Goal: Transaction & Acquisition: Purchase product/service

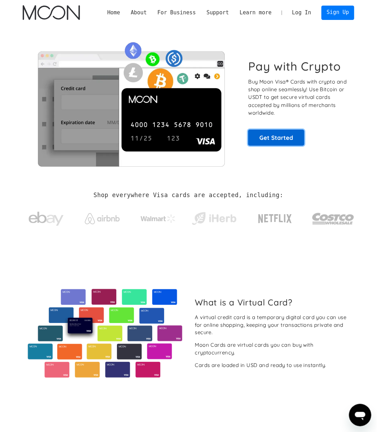
click at [286, 136] on link "Get Started" at bounding box center [276, 138] width 56 height 16
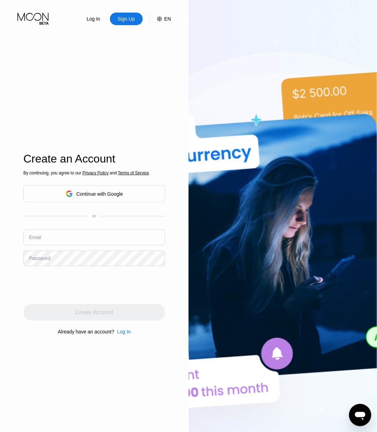
click at [48, 259] on div "Password" at bounding box center [39, 258] width 21 height 6
click at [45, 238] on input "text" at bounding box center [94, 238] width 142 height 16
click at [184, 232] on div "Log In Sign Up EN Language English Save Create an Account By continuing, you ag…" at bounding box center [94, 237] width 189 height 475
click at [49, 241] on input "laoshi" at bounding box center [94, 238] width 142 height 16
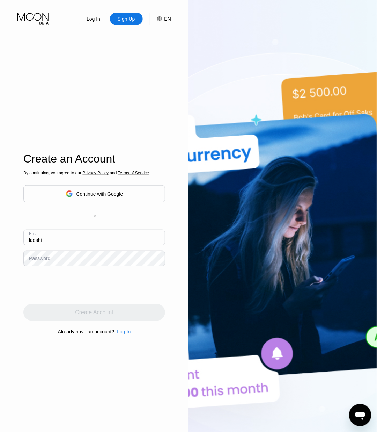
paste input "1305@gmail.com"
type input "[EMAIL_ADDRESS][DOMAIN_NAME]"
click at [7, 261] on div "Log In Sign Up EN Language English Save Create an Account By continuing, you ag…" at bounding box center [94, 237] width 189 height 475
click at [174, 253] on div "Log In Sign Up EN Language English Save Create an Account By continuing, you ag…" at bounding box center [94, 237] width 189 height 475
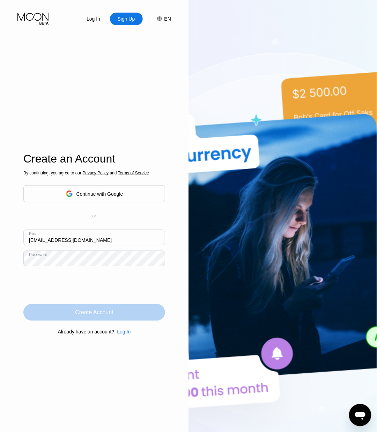
click at [103, 318] on div "Create Account" at bounding box center [94, 312] width 142 height 17
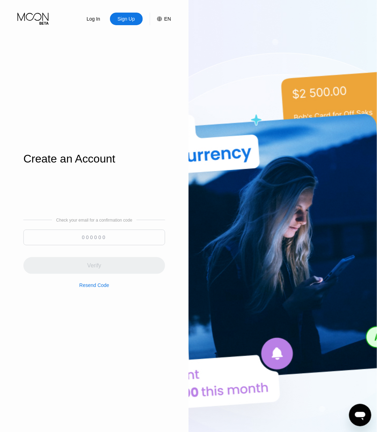
click at [98, 238] on input at bounding box center [94, 238] width 142 height 16
paste input "111460"
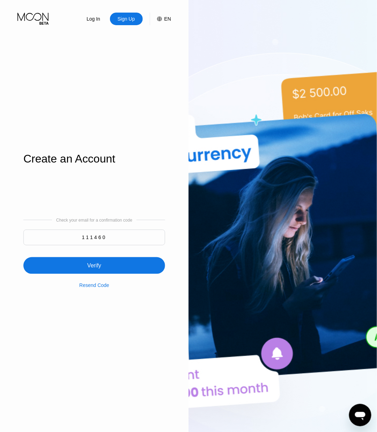
click at [98, 238] on input "111460" at bounding box center [94, 238] width 142 height 16
type input "111460"
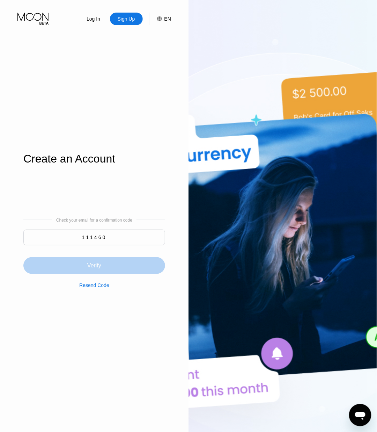
click at [106, 267] on div "Verify" at bounding box center [94, 265] width 142 height 17
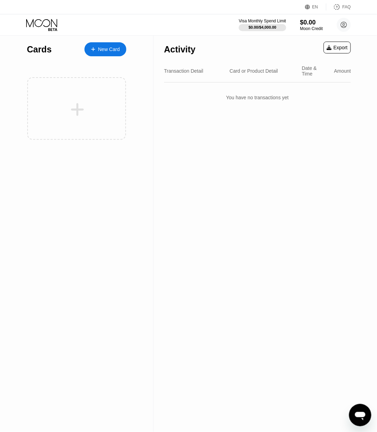
click at [173, 161] on div "Activity Export Transaction Detail Card or Product Detail Date & Time Amount Yo…" at bounding box center [258, 233] width 208 height 397
click at [122, 51] on div "New Card" at bounding box center [106, 49] width 42 height 14
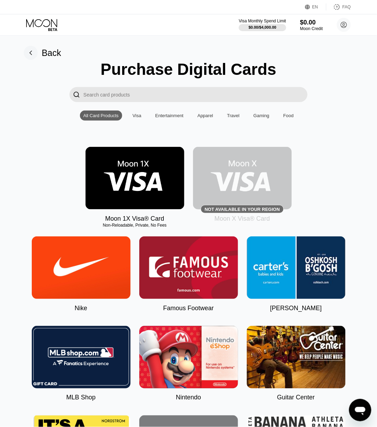
click at [147, 194] on img at bounding box center [135, 178] width 99 height 63
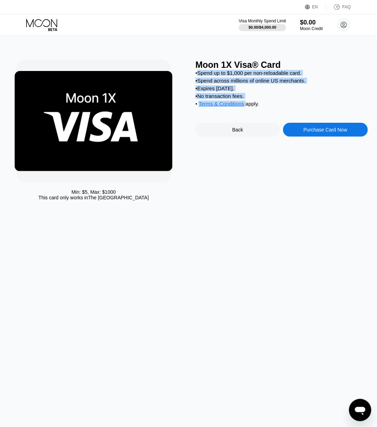
drag, startPoint x: 201, startPoint y: 75, endPoint x: 279, endPoint y: 111, distance: 86.4
click at [279, 110] on div "• Spend up to $1,000 per non-reloadable card. • Spend across millions of online…" at bounding box center [282, 90] width 173 height 40
click at [271, 108] on div "• Terms & Conditions apply ." at bounding box center [282, 105] width 173 height 8
click at [258, 108] on div "• Terms & Conditions apply ." at bounding box center [282, 105] width 173 height 8
copy div "Spend up to $1,000 per non-reloadable card. • Spend across millions of online U…"
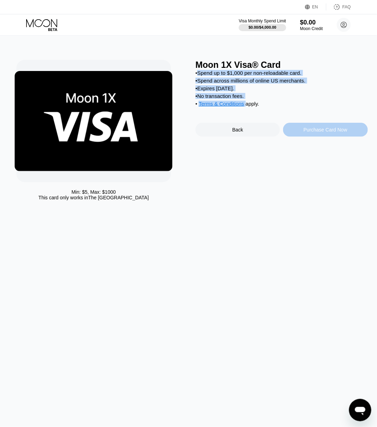
click at [324, 137] on div "Purchase Card Now" at bounding box center [325, 130] width 85 height 14
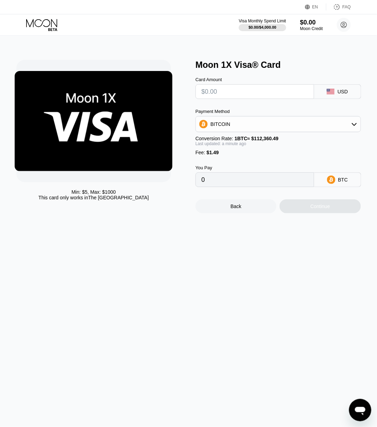
click at [237, 96] on input "text" at bounding box center [255, 92] width 107 height 14
type input "$1"
type input "0.00002217"
type input "$1"
click at [355, 125] on icon at bounding box center [355, 124] width 6 height 6
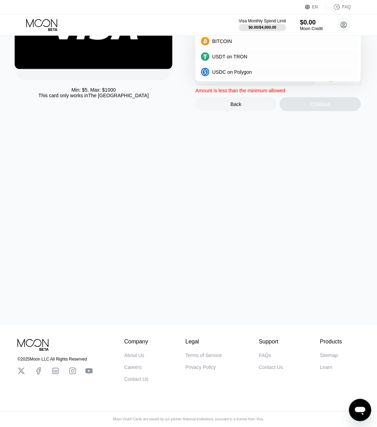
scroll to position [1, 0]
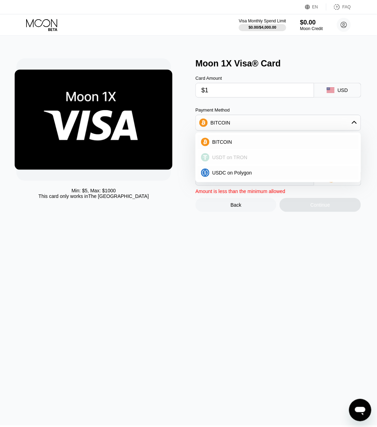
click at [262, 160] on div "USDT on TRON" at bounding box center [283, 157] width 146 height 6
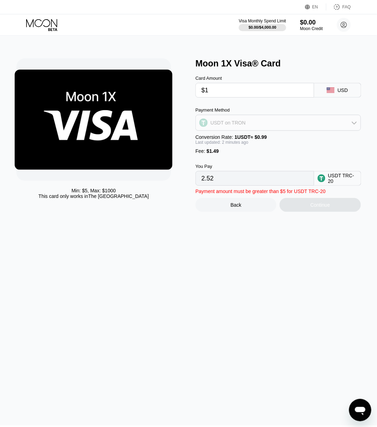
click at [301, 126] on div "USDT on TRON" at bounding box center [278, 123] width 165 height 14
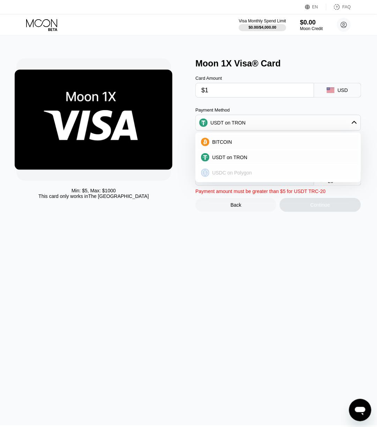
click at [284, 172] on div "USDC on Polygon" at bounding box center [283, 173] width 146 height 6
type input "2.49000000"
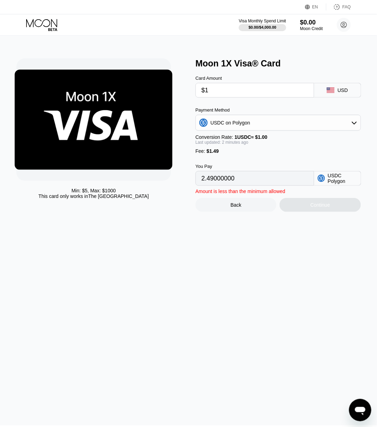
click at [338, 184] on div "USDC Polygon" at bounding box center [342, 178] width 29 height 11
click at [257, 185] on input "2.49000000" at bounding box center [255, 178] width 107 height 14
click at [309, 128] on div "USDC on Polygon" at bounding box center [278, 123] width 165 height 14
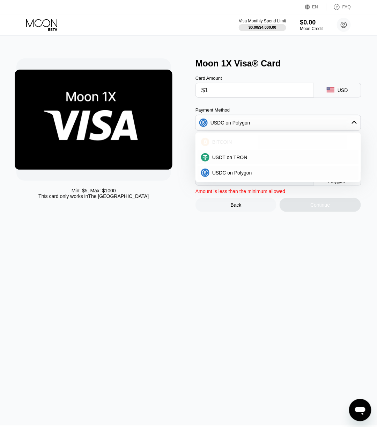
click at [284, 142] on div "BITCOIN" at bounding box center [283, 142] width 146 height 6
type input "0.00002217"
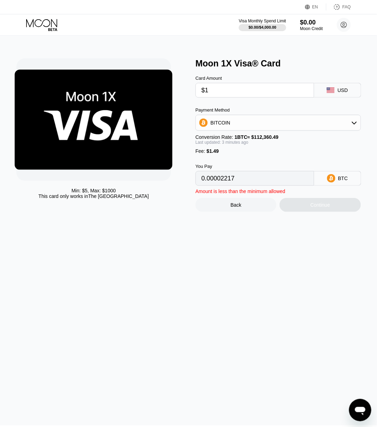
click at [277, 185] on input "0.00002217" at bounding box center [255, 178] width 107 height 14
click at [216, 194] on div "Amount is less than the minimum allowed" at bounding box center [241, 191] width 90 height 6
click at [214, 194] on div "Amount is less than the minimum allowed" at bounding box center [241, 191] width 90 height 6
click at [211, 194] on div "Amount is less than the minimum allowed" at bounding box center [241, 191] width 90 height 6
click at [236, 194] on div "Amount is less than the minimum allowed" at bounding box center [241, 191] width 90 height 6
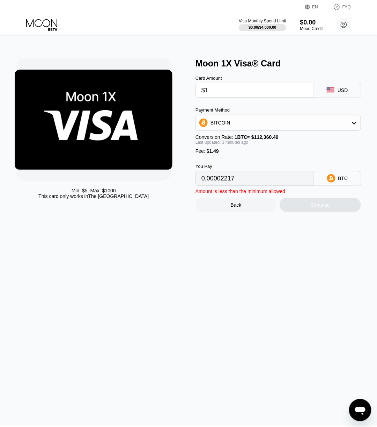
click at [245, 194] on div "Amount is less than the minimum allowed" at bounding box center [241, 191] width 90 height 6
click at [246, 194] on div "Amount is less than the minimum allowed" at bounding box center [241, 191] width 90 height 6
click at [225, 91] on input "$1" at bounding box center [255, 90] width 107 height 14
type input "$10"
type input "0.00010227"
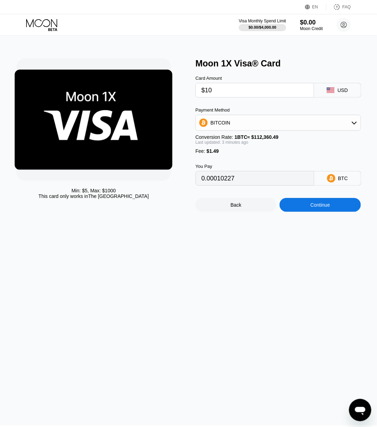
type input "$100"
type input "0.00090326"
type input "$1000"
type input "0.00891319"
type input "$1000"
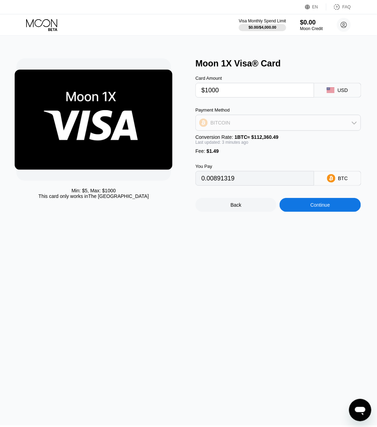
click at [347, 127] on div "BITCOIN" at bounding box center [278, 123] width 165 height 14
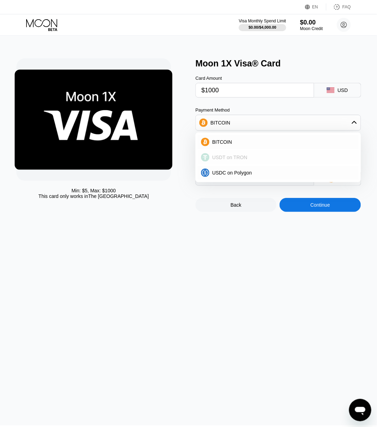
click at [301, 160] on div "USDT on TRON" at bounding box center [283, 157] width 146 height 6
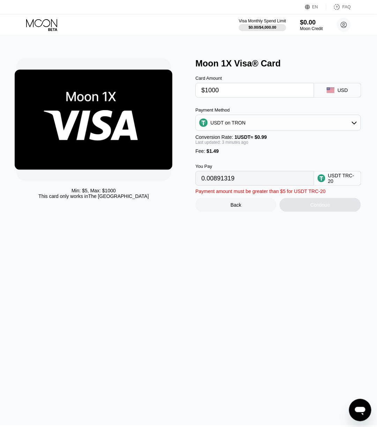
type input "1011.61"
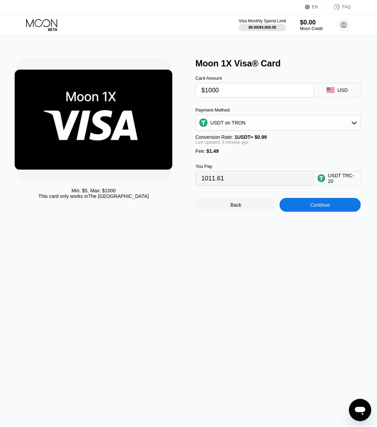
drag, startPoint x: 229, startPoint y: 91, endPoint x: 204, endPoint y: 95, distance: 24.8
click at [204, 95] on input "$1000" at bounding box center [255, 90] width 107 height 14
type input "$2"
type input "3.53"
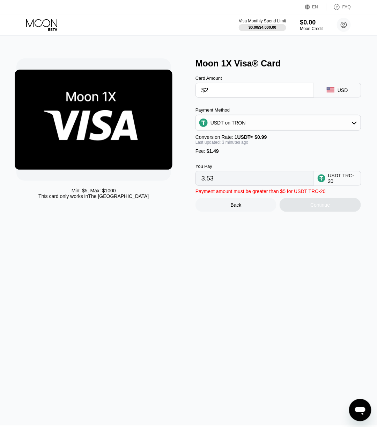
type input "$20"
type input "21.71"
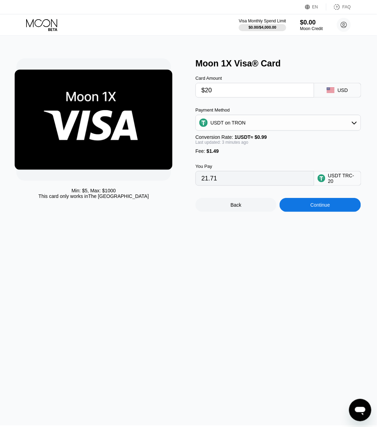
type input "$20"
click at [314, 208] on div "Continue" at bounding box center [321, 205] width 20 height 6
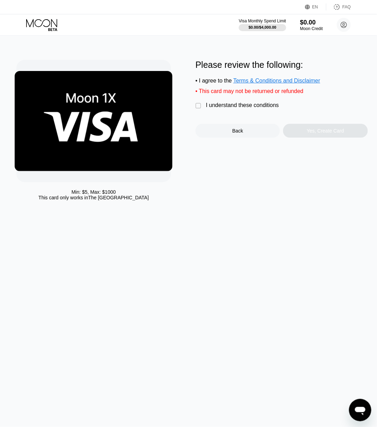
click at [198, 109] on div "" at bounding box center [199, 105] width 7 height 7
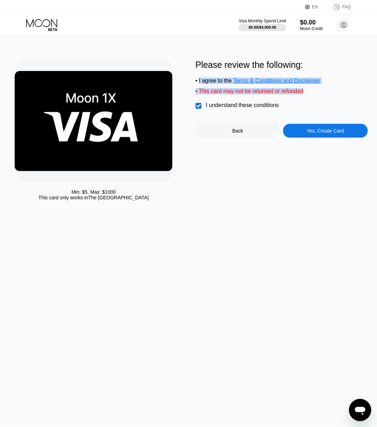
drag, startPoint x: 199, startPoint y: 82, endPoint x: 316, endPoint y: 90, distance: 117.4
click at [316, 90] on div "Please review the following: • I agree to the Terms & Conditions and Disclaimer…" at bounding box center [282, 99] width 173 height 78
copy div "I agree to the Terms & Conditions and Disclaimer • This card may not be returne…"
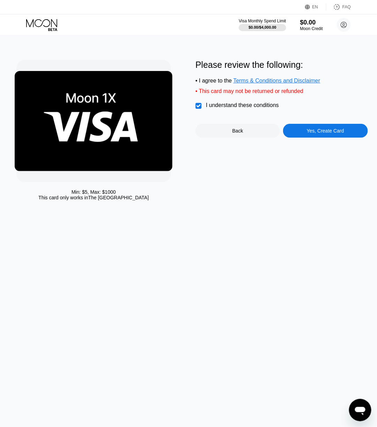
click at [319, 133] on div "Yes, Create Card" at bounding box center [325, 131] width 37 height 6
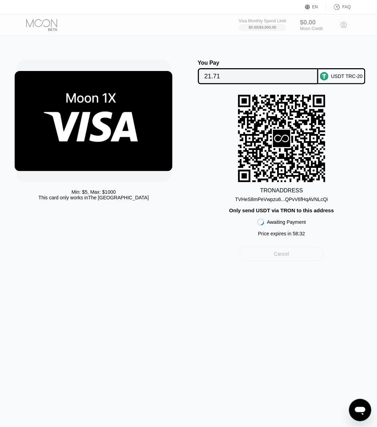
click at [296, 260] on div "Cancel" at bounding box center [282, 254] width 85 height 14
